Goal: Contribute content: Contribute content

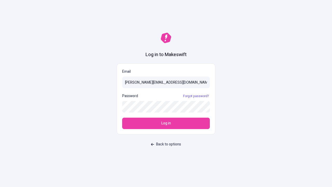
type input "[PERSON_NAME][EMAIL_ADDRESS][DOMAIN_NAME]"
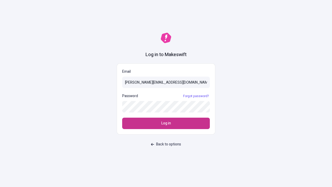
click at [166, 123] on span "Log in" at bounding box center [166, 123] width 10 height 6
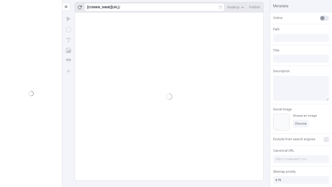
type input "/deep-link-acidus"
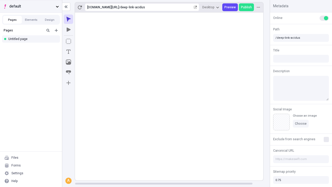
click at [31, 6] on span "default" at bounding box center [31, 7] width 44 height 6
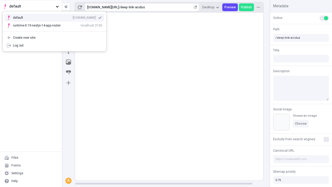
click at [73, 17] on div "qee9k4dy7d.staging.makeswift.site" at bounding box center [84, 18] width 23 height 4
click at [56, 30] on icon "Add new" at bounding box center [56, 30] width 3 height 3
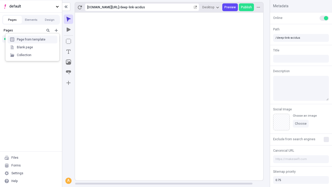
click at [32, 47] on div "Blank page" at bounding box center [33, 47] width 50 height 8
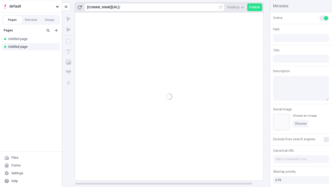
type input "/page"
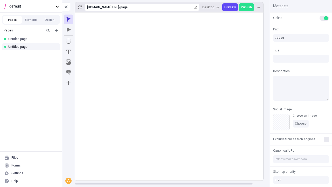
click at [68, 41] on icon "Box" at bounding box center [68, 41] width 5 height 5
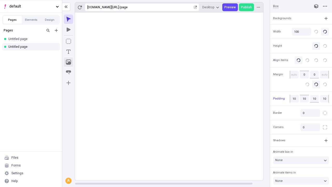
click at [68, 62] on icon "Image" at bounding box center [68, 61] width 5 height 5
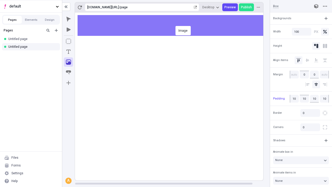
click at [174, 25] on div "Image" at bounding box center [166, 93] width 332 height 187
click at [68, 52] on icon "Text" at bounding box center [68, 52] width 4 height 4
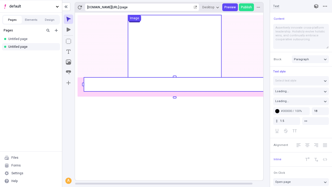
click at [174, 84] on rect at bounding box center [175, 84] width 182 height 14
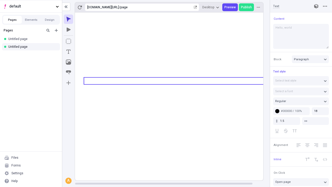
type textarea "Hello, world!"
click at [68, 62] on icon "Image" at bounding box center [68, 61] width 5 height 5
